Goal: Check status: Check status

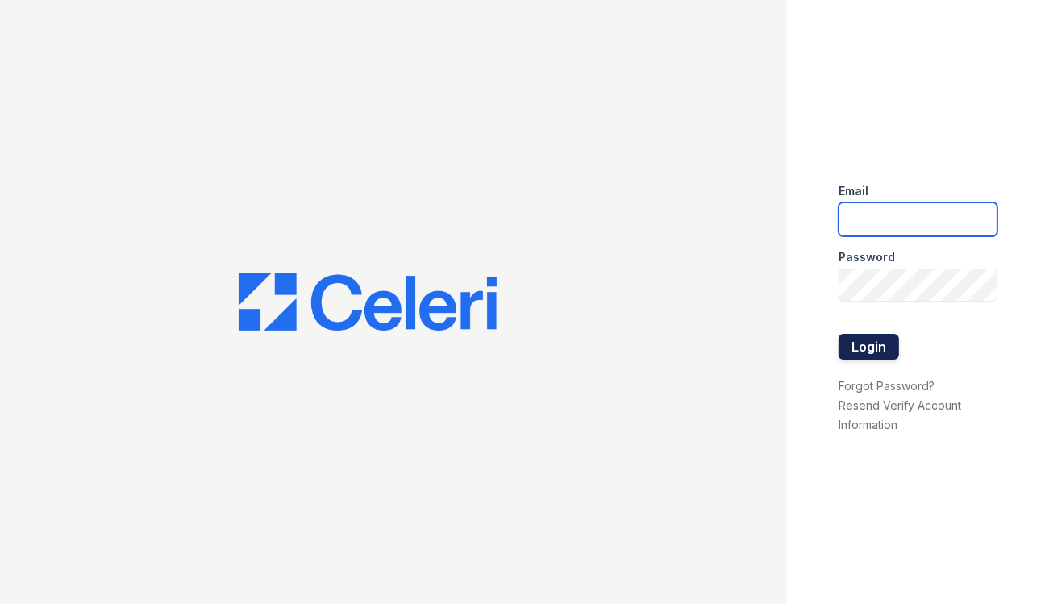
type input "[PERSON_NAME][EMAIL_ADDRESS][PERSON_NAME][DOMAIN_NAME]"
click at [858, 345] on button "Login" at bounding box center [868, 347] width 60 height 26
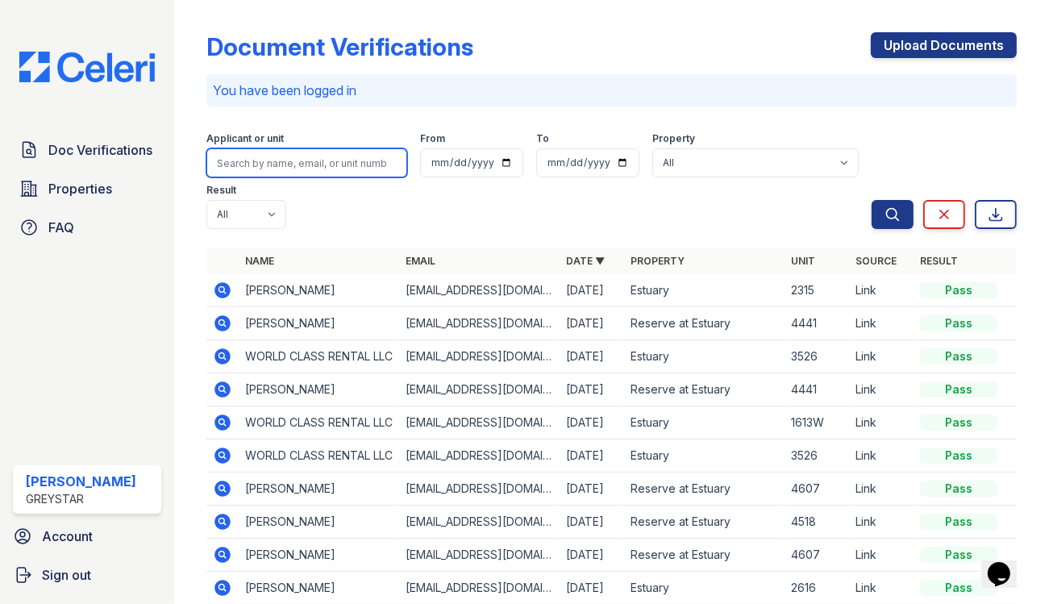
click at [297, 163] on input "search" at bounding box center [306, 162] width 201 height 29
type input "kang"
click at [871, 200] on button "Search" at bounding box center [892, 214] width 42 height 29
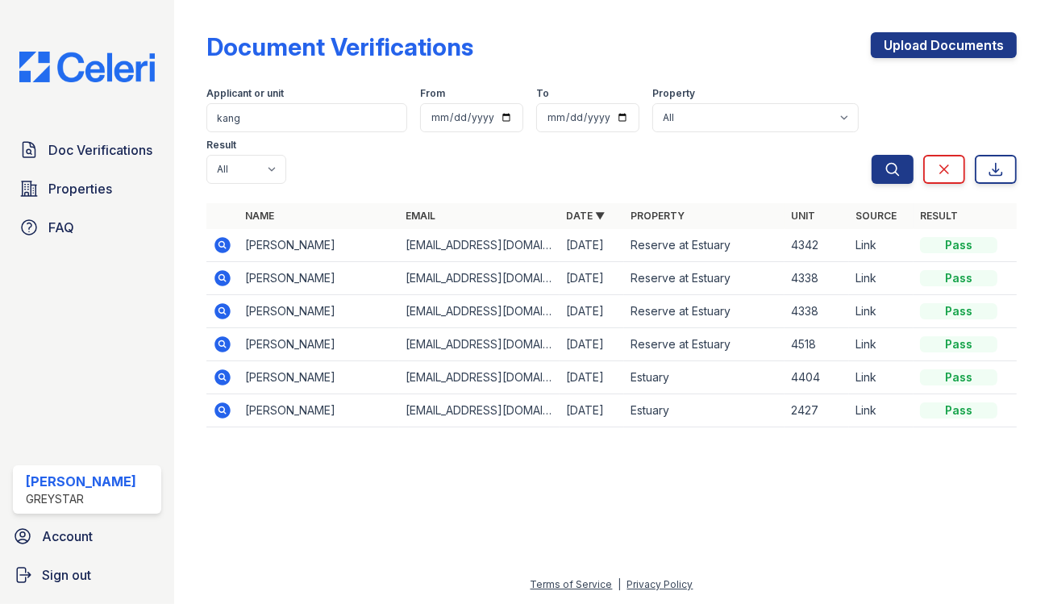
click at [227, 235] on icon at bounding box center [222, 244] width 19 height 19
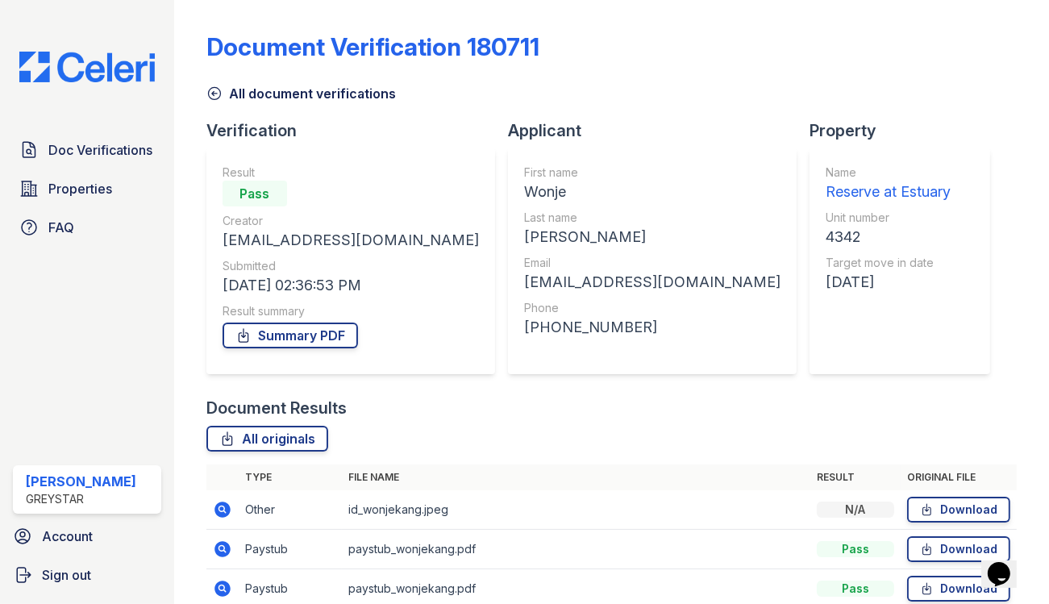
scroll to position [74, 0]
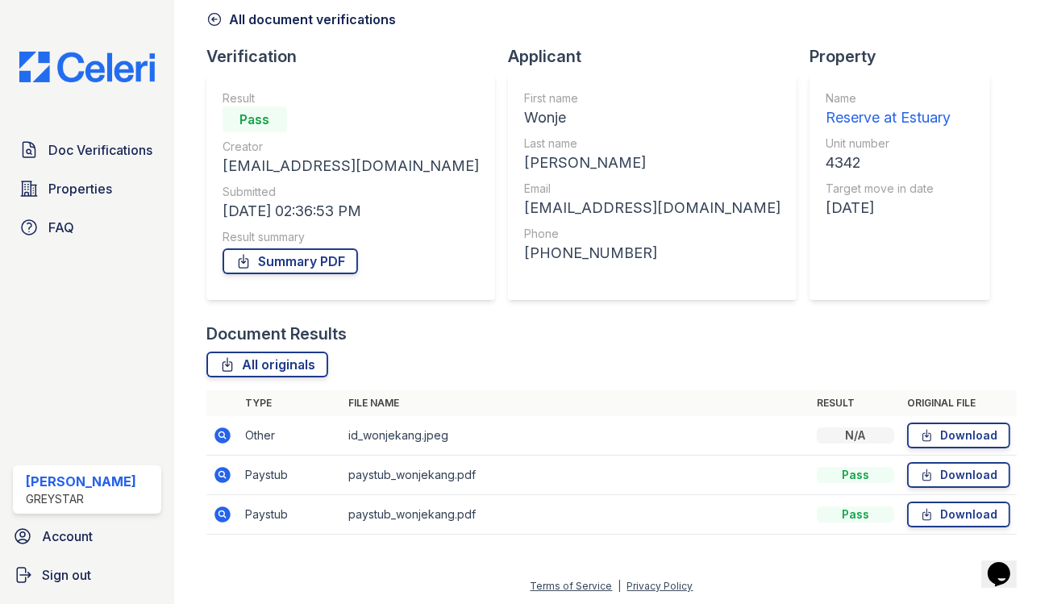
click at [226, 471] on icon at bounding box center [222, 475] width 16 height 16
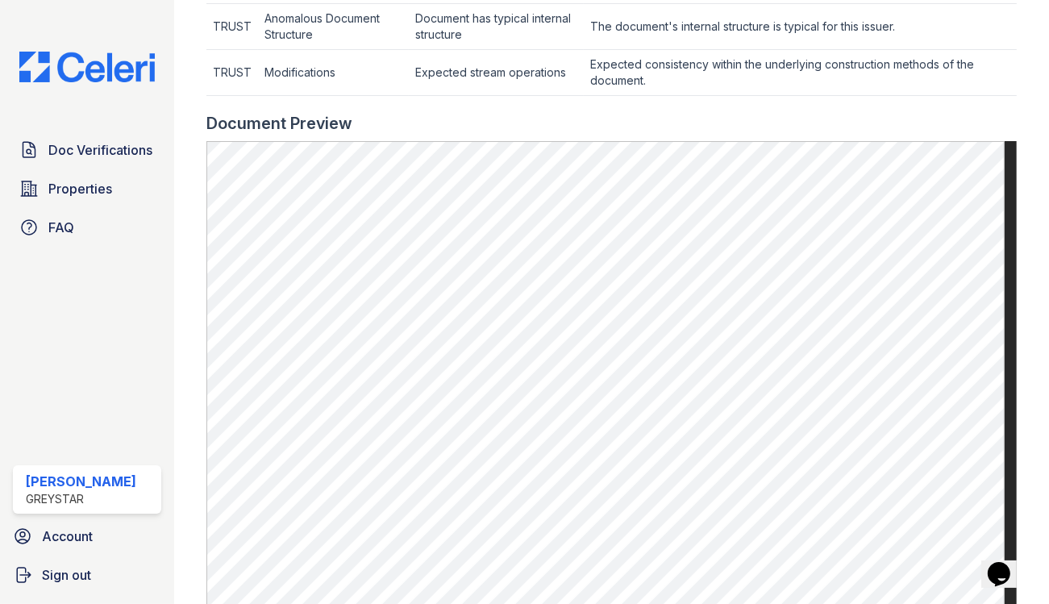
scroll to position [705, 0]
